Goal: Browse casually: Explore the website without a specific task or goal

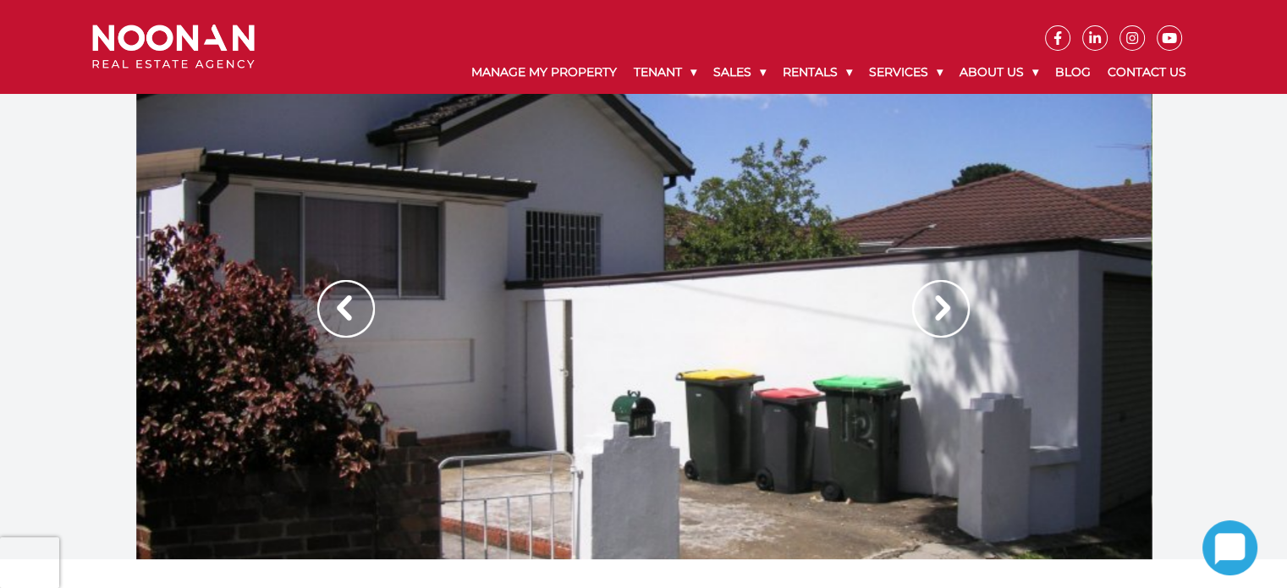
click at [941, 299] on img at bounding box center [941, 309] width 58 height 58
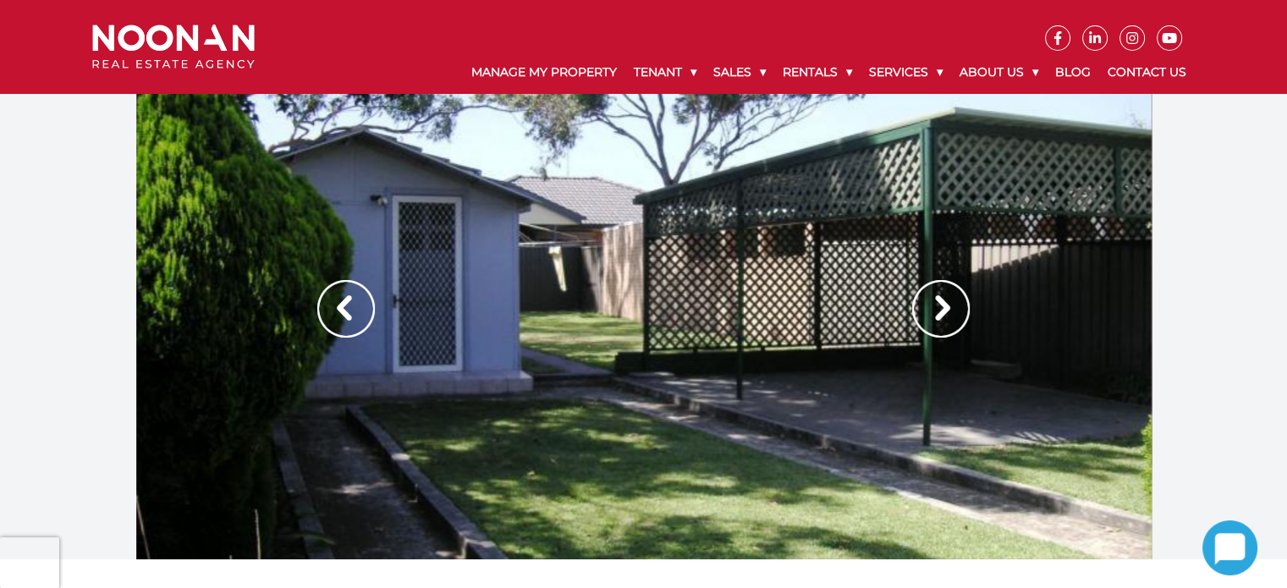
click at [941, 299] on img at bounding box center [941, 309] width 58 height 58
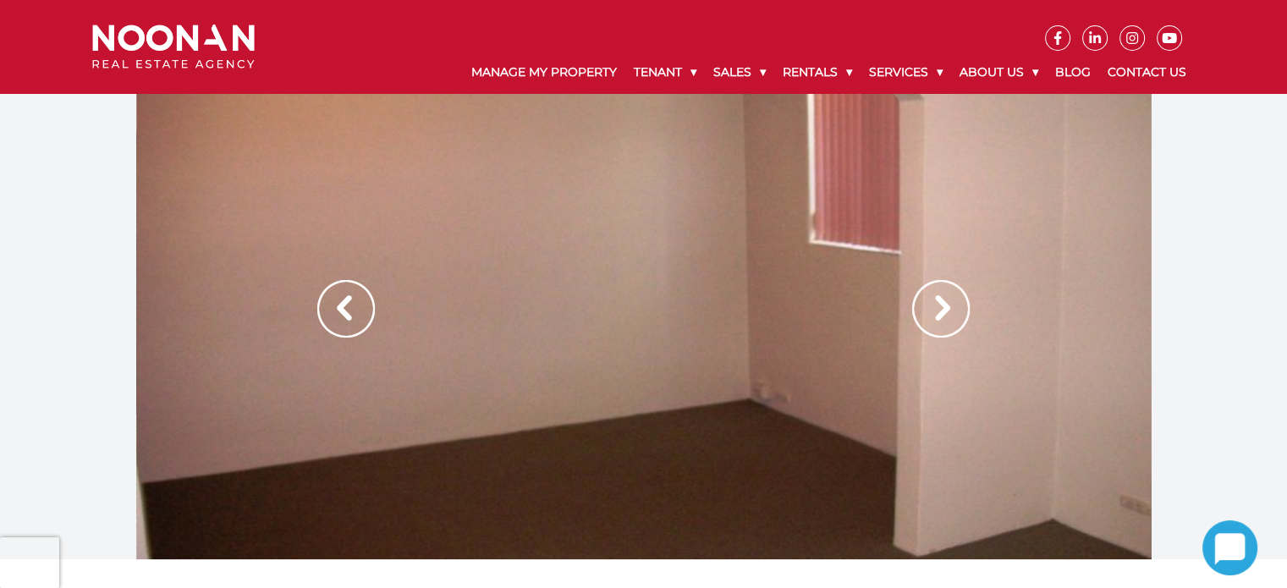
click at [941, 299] on img at bounding box center [941, 309] width 58 height 58
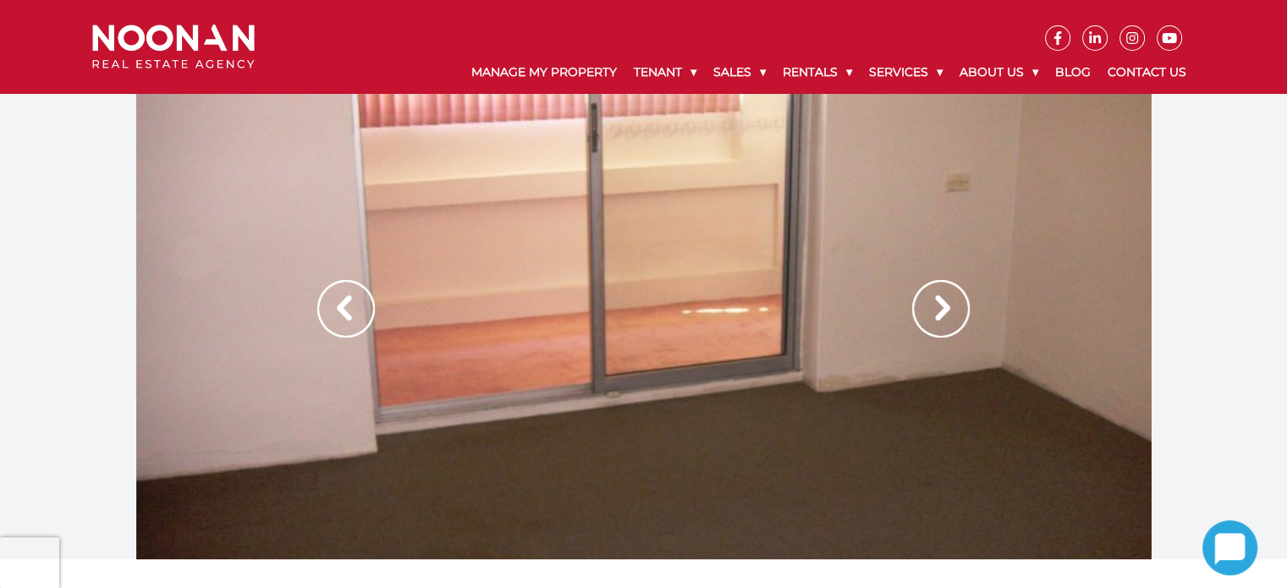
click at [941, 299] on img at bounding box center [941, 309] width 58 height 58
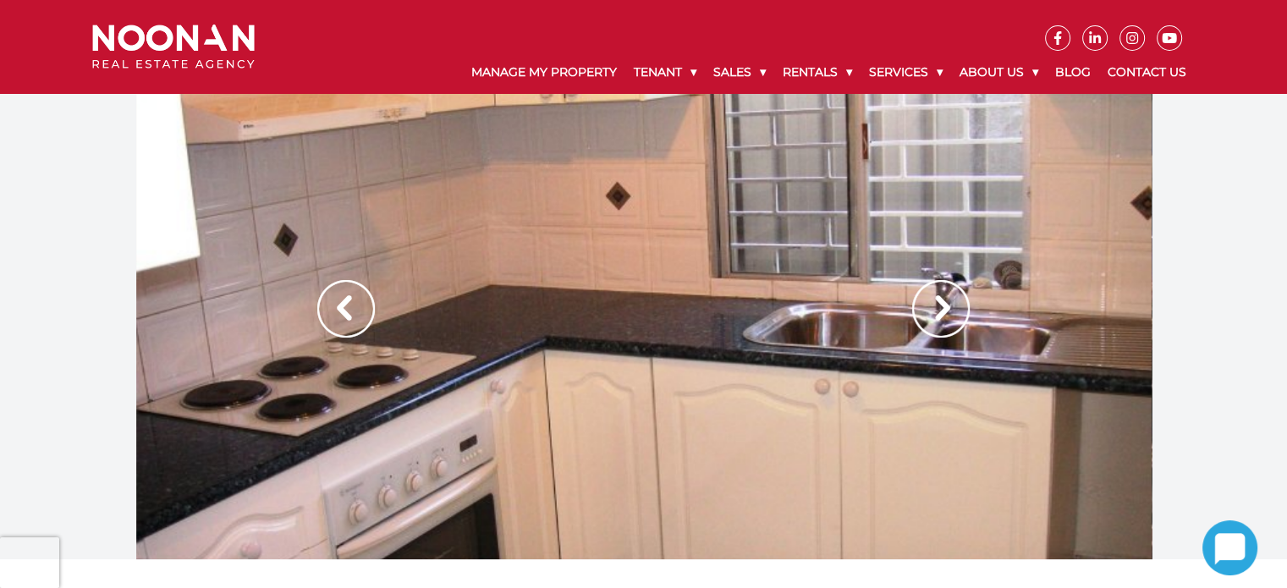
click at [941, 299] on img at bounding box center [941, 309] width 58 height 58
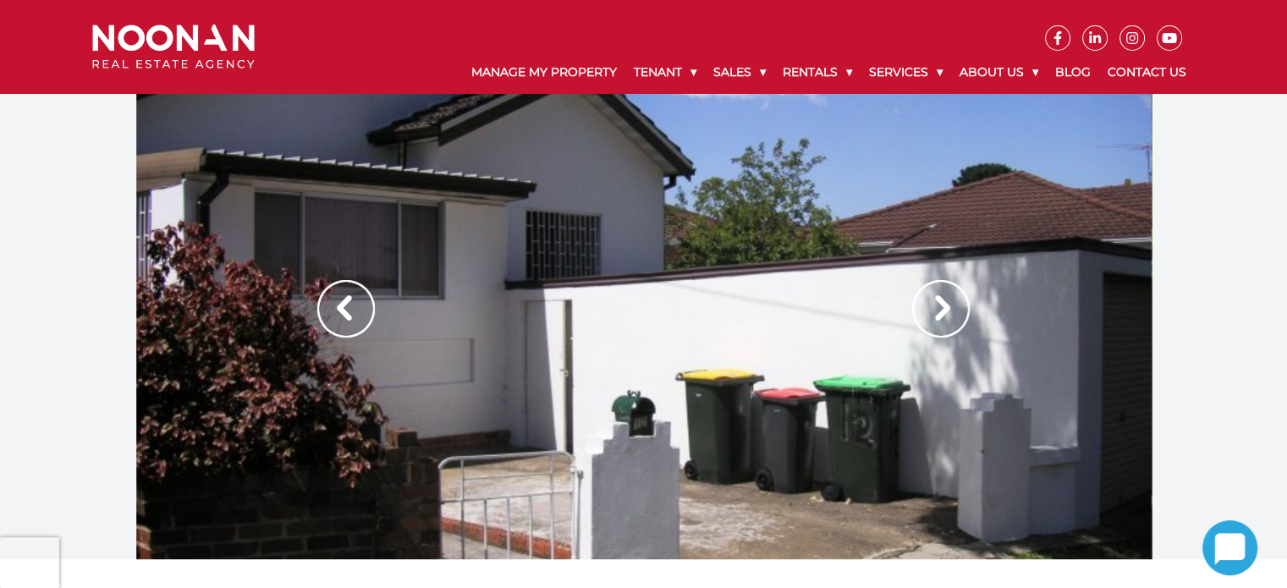
click at [941, 299] on img at bounding box center [941, 309] width 58 height 58
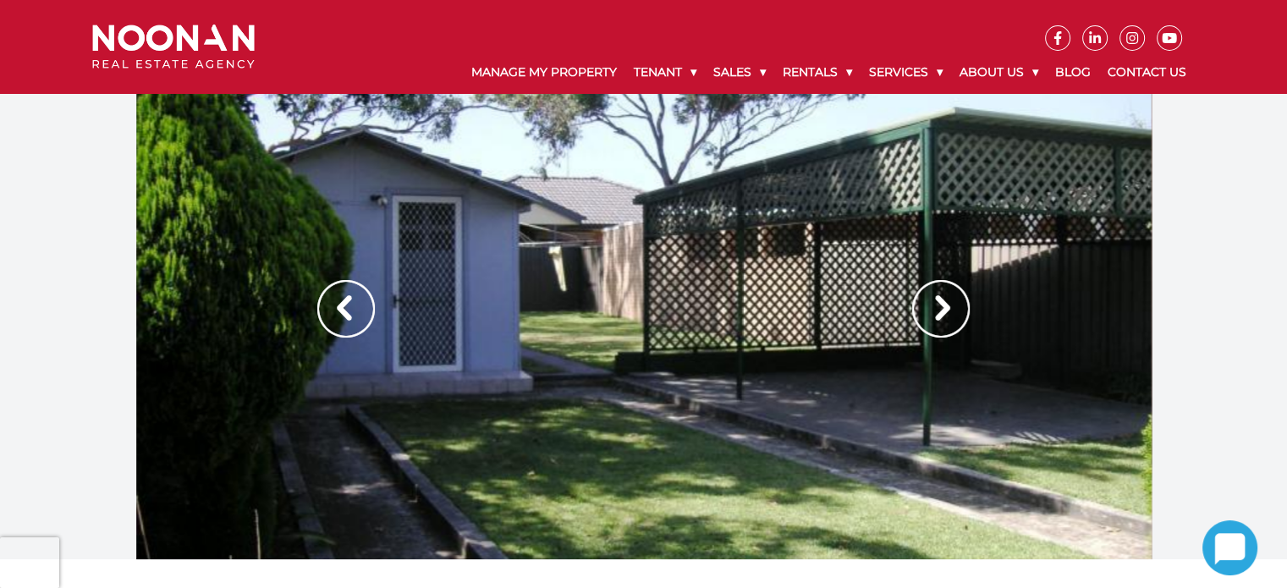
click at [941, 299] on img at bounding box center [941, 309] width 58 height 58
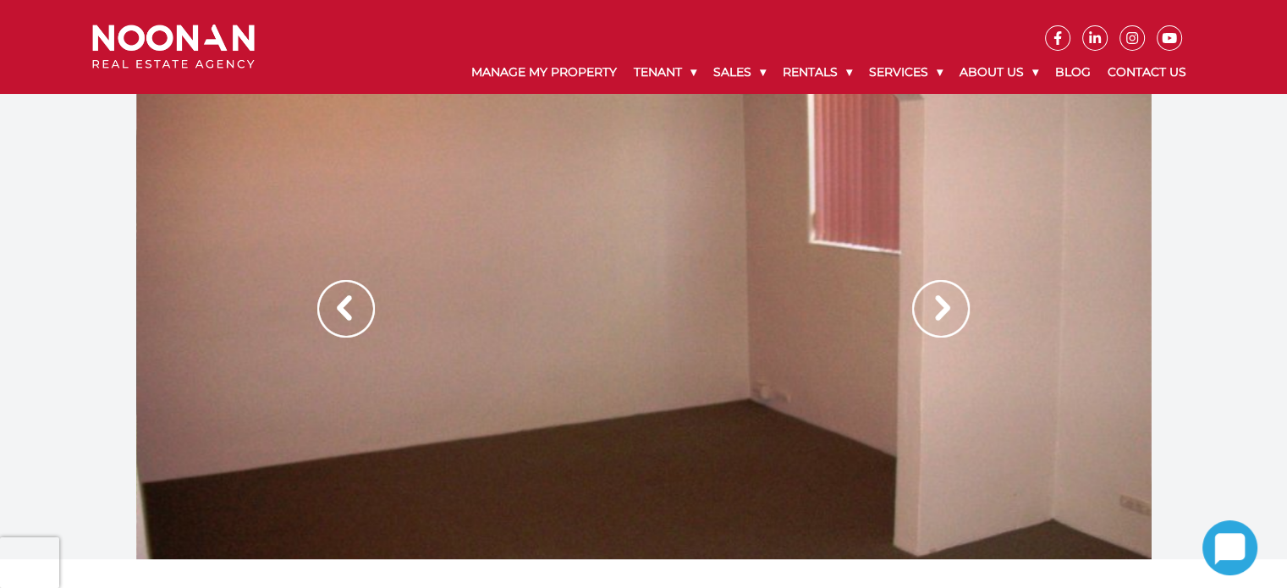
click at [941, 299] on img at bounding box center [941, 309] width 58 height 58
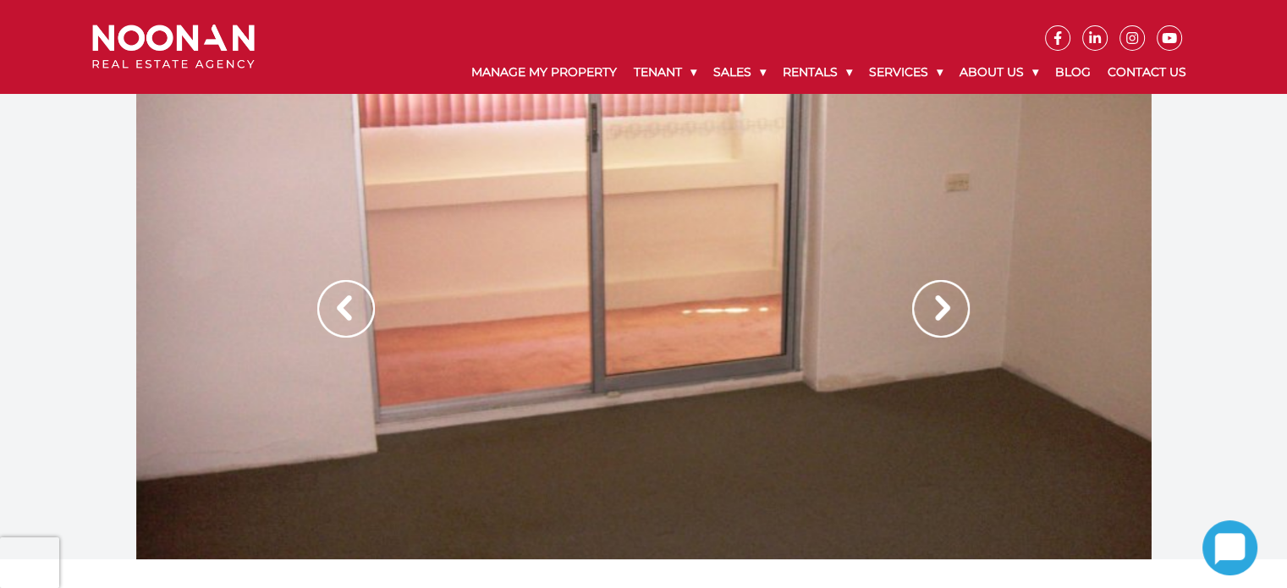
click at [941, 299] on img at bounding box center [941, 309] width 58 height 58
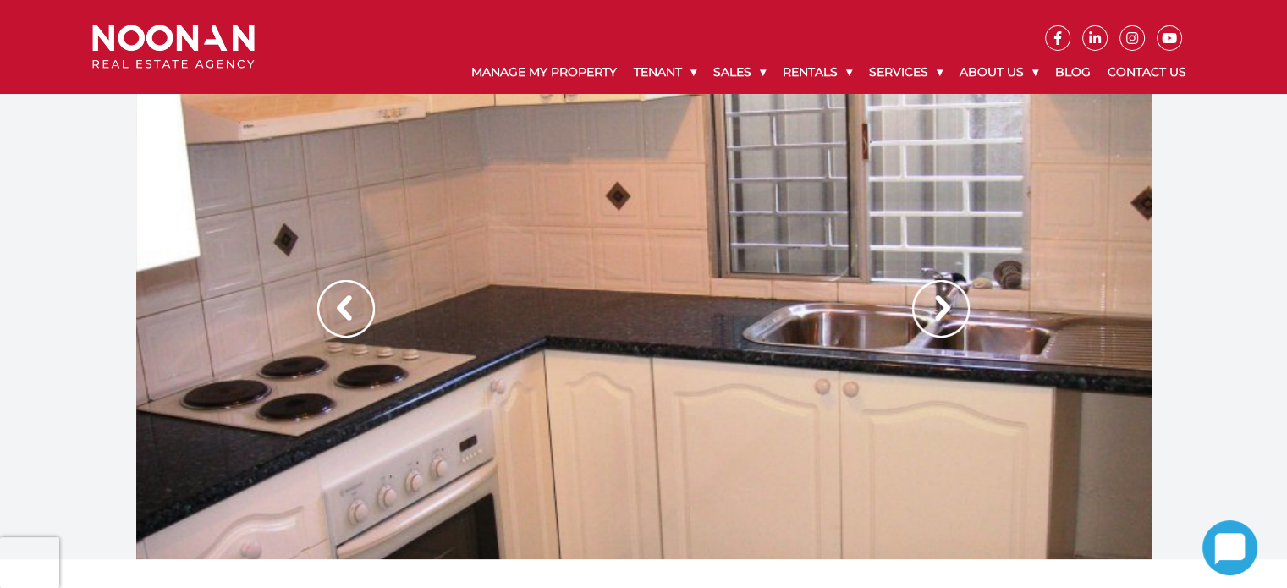
click at [941, 299] on img at bounding box center [941, 309] width 58 height 58
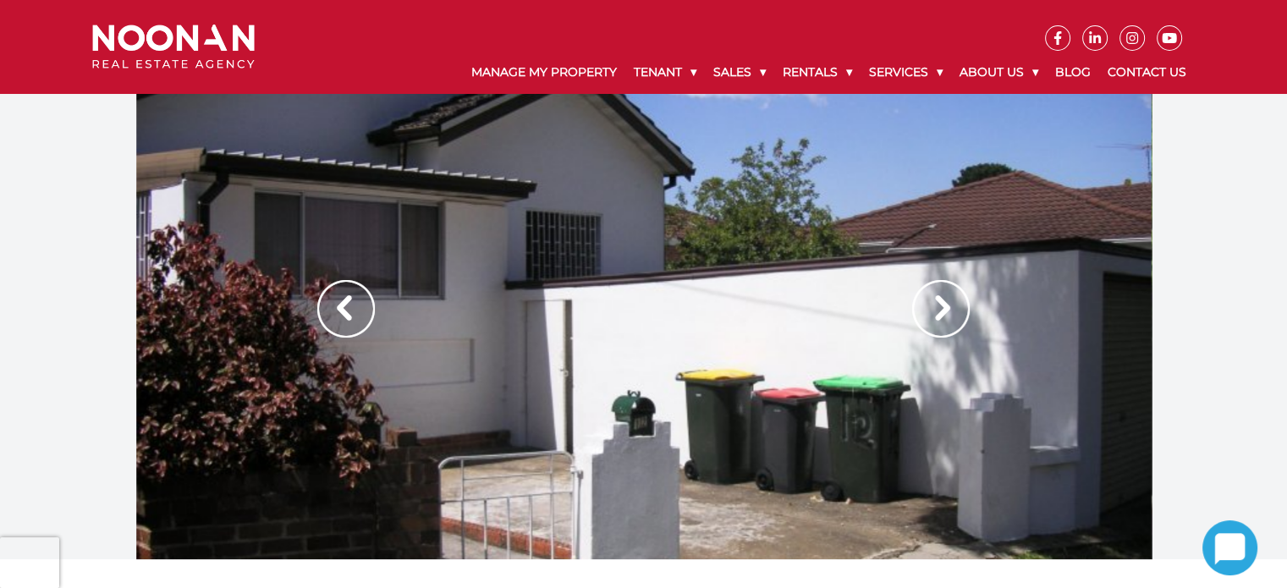
click at [941, 299] on img at bounding box center [941, 309] width 58 height 58
